Goal: Task Accomplishment & Management: Manage account settings

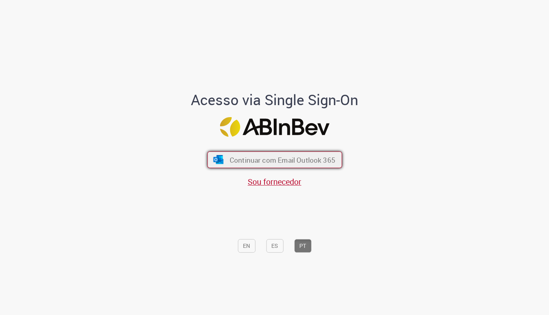
click at [218, 163] on img "submit" at bounding box center [218, 159] width 12 height 9
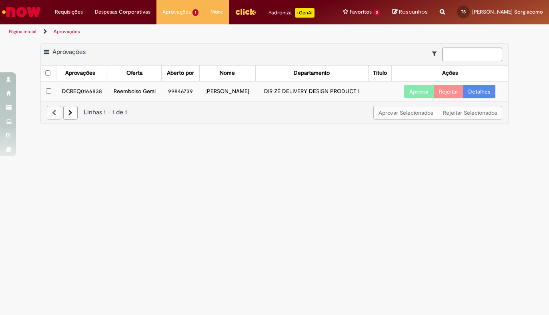
click at [82, 92] on td "DCREQ0166838" at bounding box center [82, 91] width 52 height 20
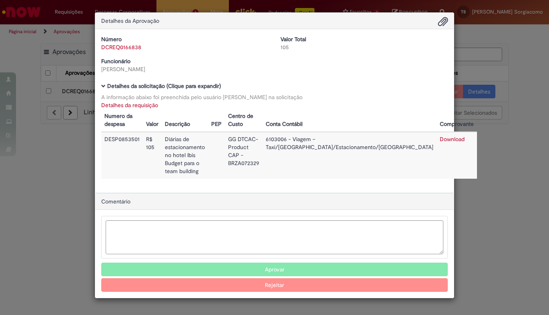
click at [285, 263] on button "Aprovar" at bounding box center [274, 270] width 347 height 14
